Goal: Check status

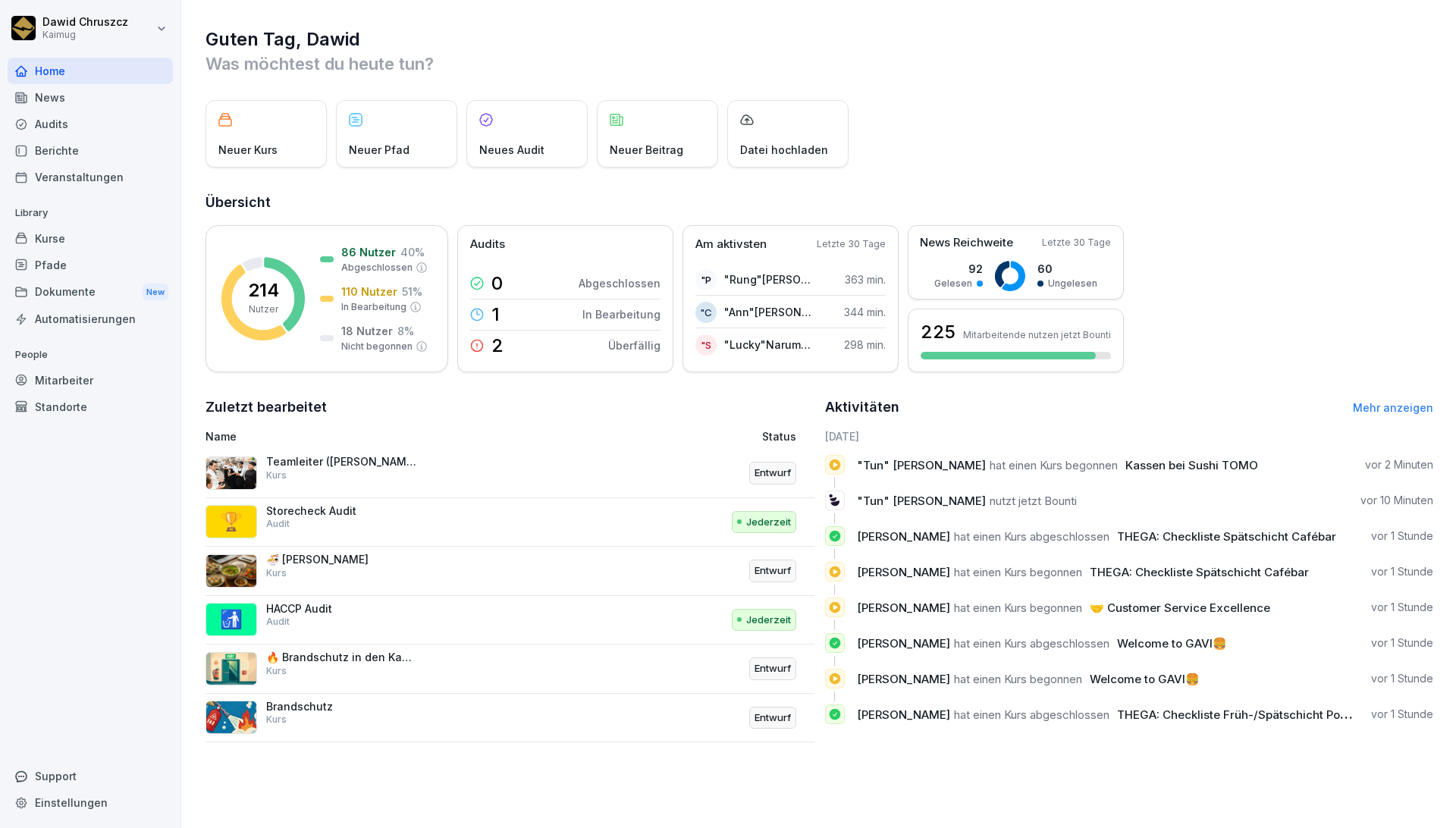
click at [65, 241] on div "Kurse" at bounding box center [90, 238] width 165 height 26
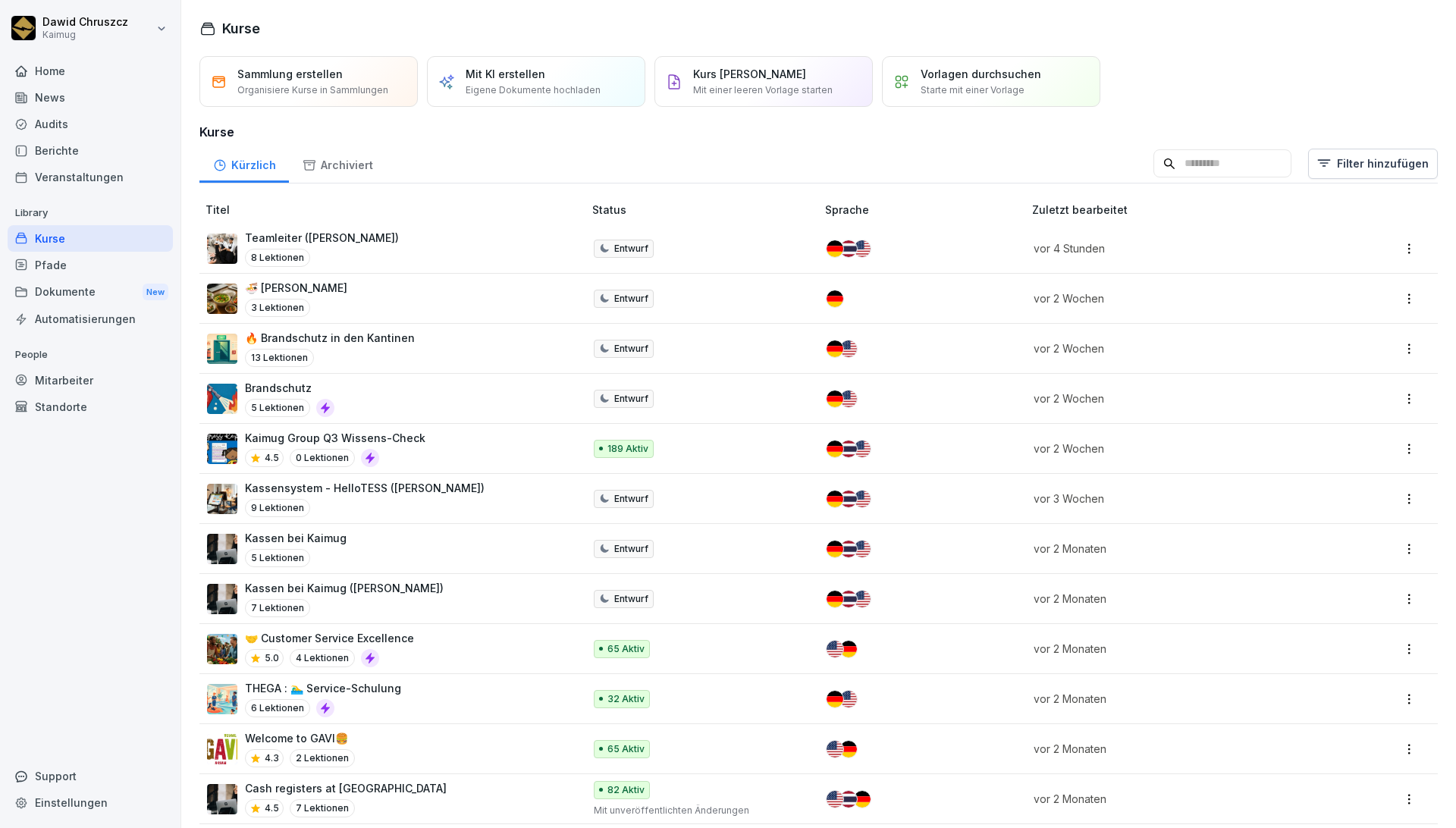
click at [336, 257] on div "Teamleiter (Lena) 8 Lektionen" at bounding box center [388, 249] width 361 height 38
click at [534, 426] on td "Kaimug Group Q3 Wissens-Check 4.5 0 Lektionen" at bounding box center [393, 449] width 387 height 50
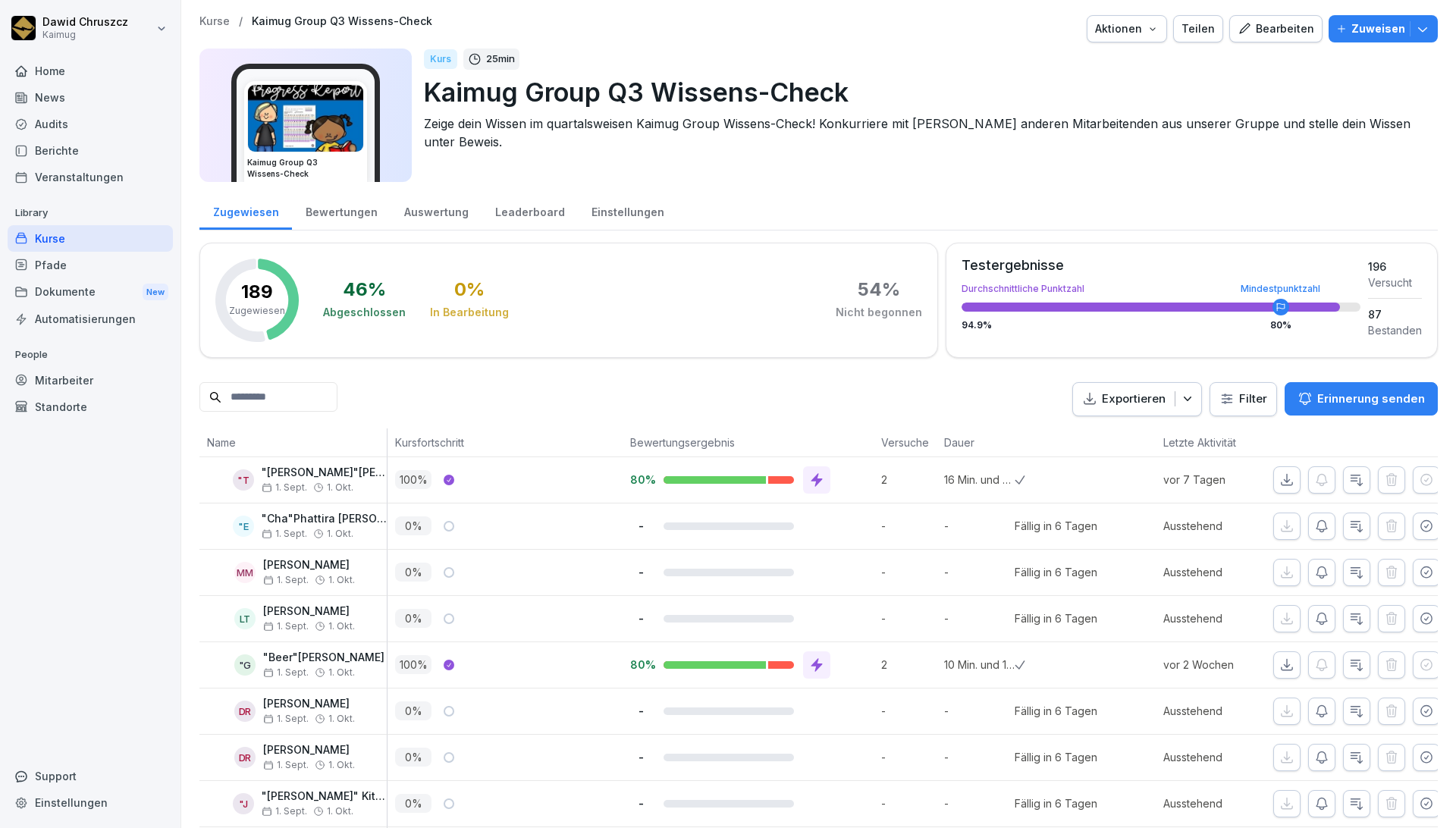
click at [524, 209] on div "Leaderboard" at bounding box center [530, 210] width 97 height 38
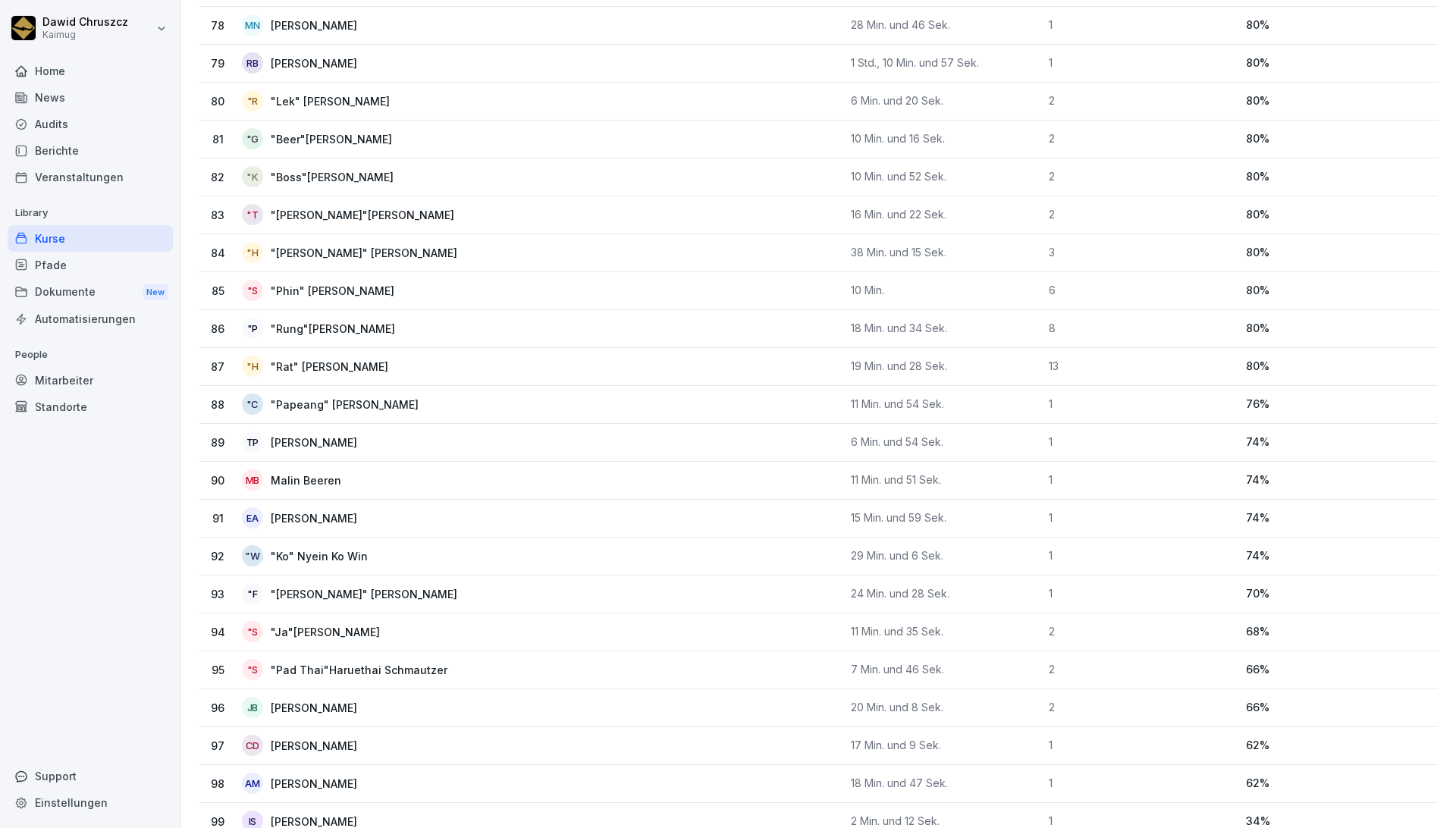
scroll to position [3183, 0]
